Goal: Learn about a topic: Learn about a topic

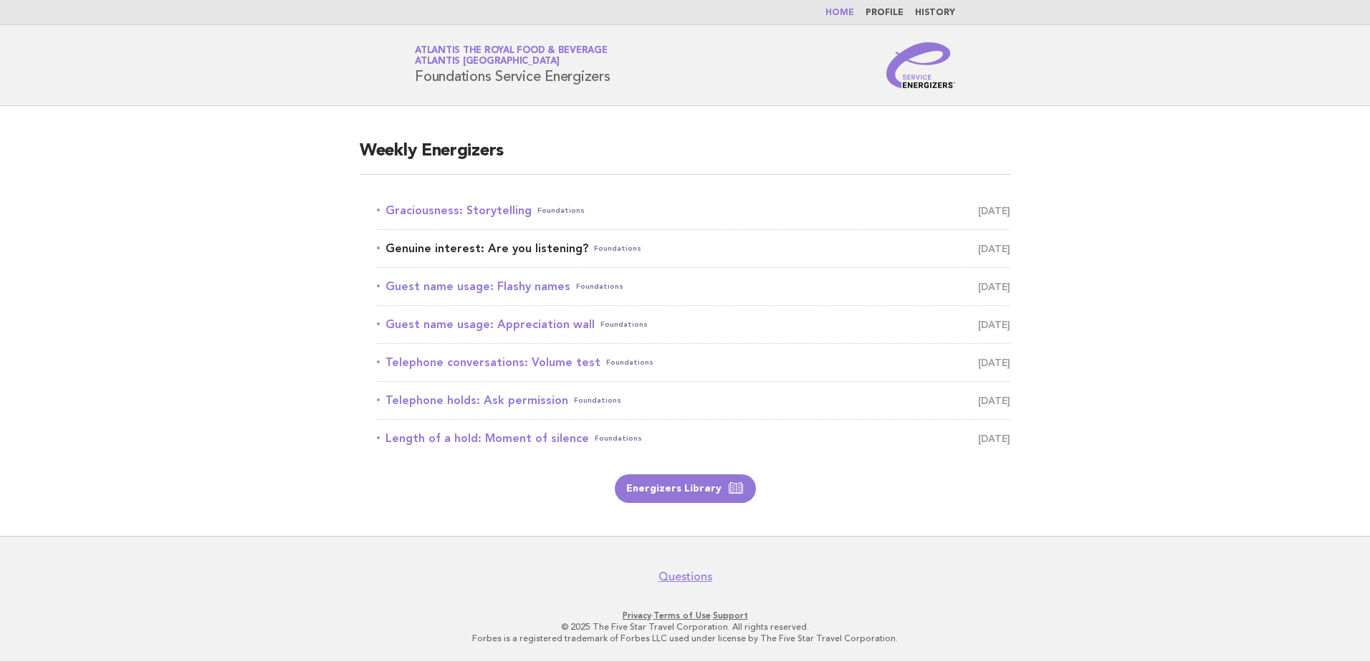
click at [492, 251] on link "Genuine interest: Are you listening? Foundations [DATE]" at bounding box center [693, 249] width 633 height 20
click at [482, 246] on link "Genuine interest: Are you listening? Foundations [DATE]" at bounding box center [693, 249] width 633 height 20
click at [542, 246] on link "Genuine interest: Are you listening? Foundations [DATE]" at bounding box center [693, 249] width 633 height 20
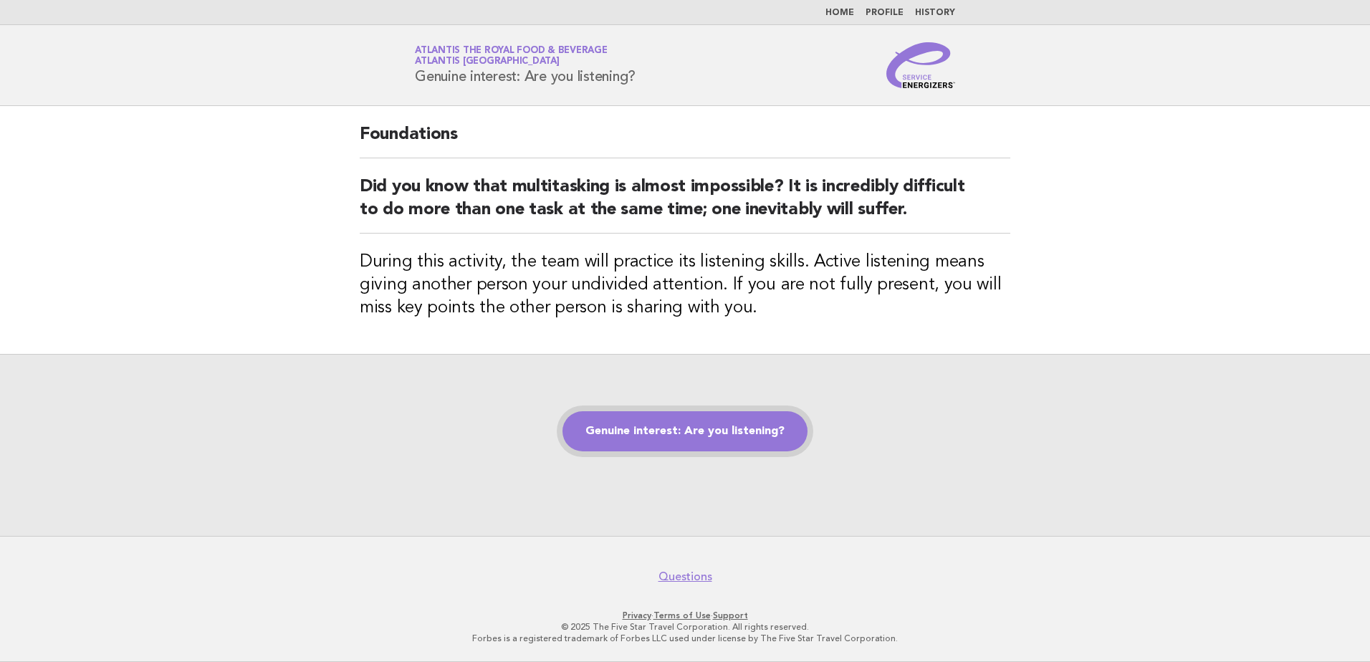
click at [684, 419] on link "Genuine interest: Are you listening?" at bounding box center [684, 431] width 245 height 40
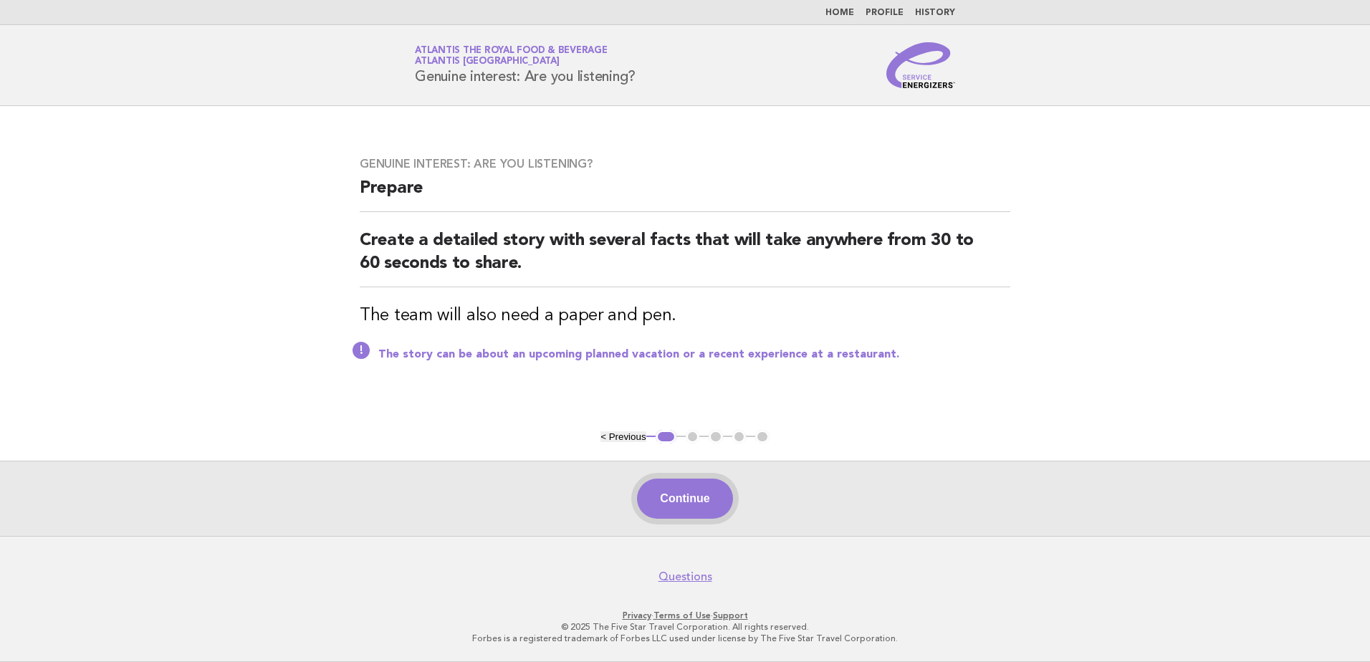
click at [696, 487] on button "Continue" at bounding box center [684, 499] width 95 height 40
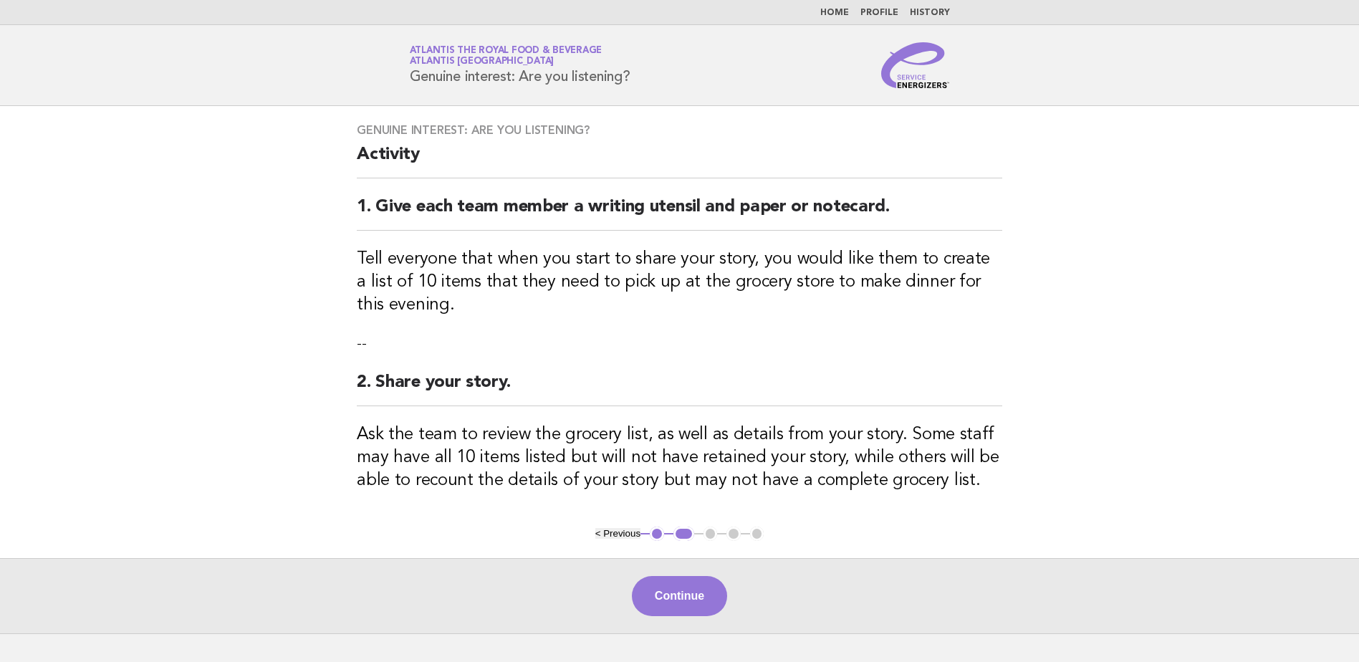
click at [679, 595] on button "Continue" at bounding box center [679, 596] width 95 height 40
